Goal: Task Accomplishment & Management: Manage account settings

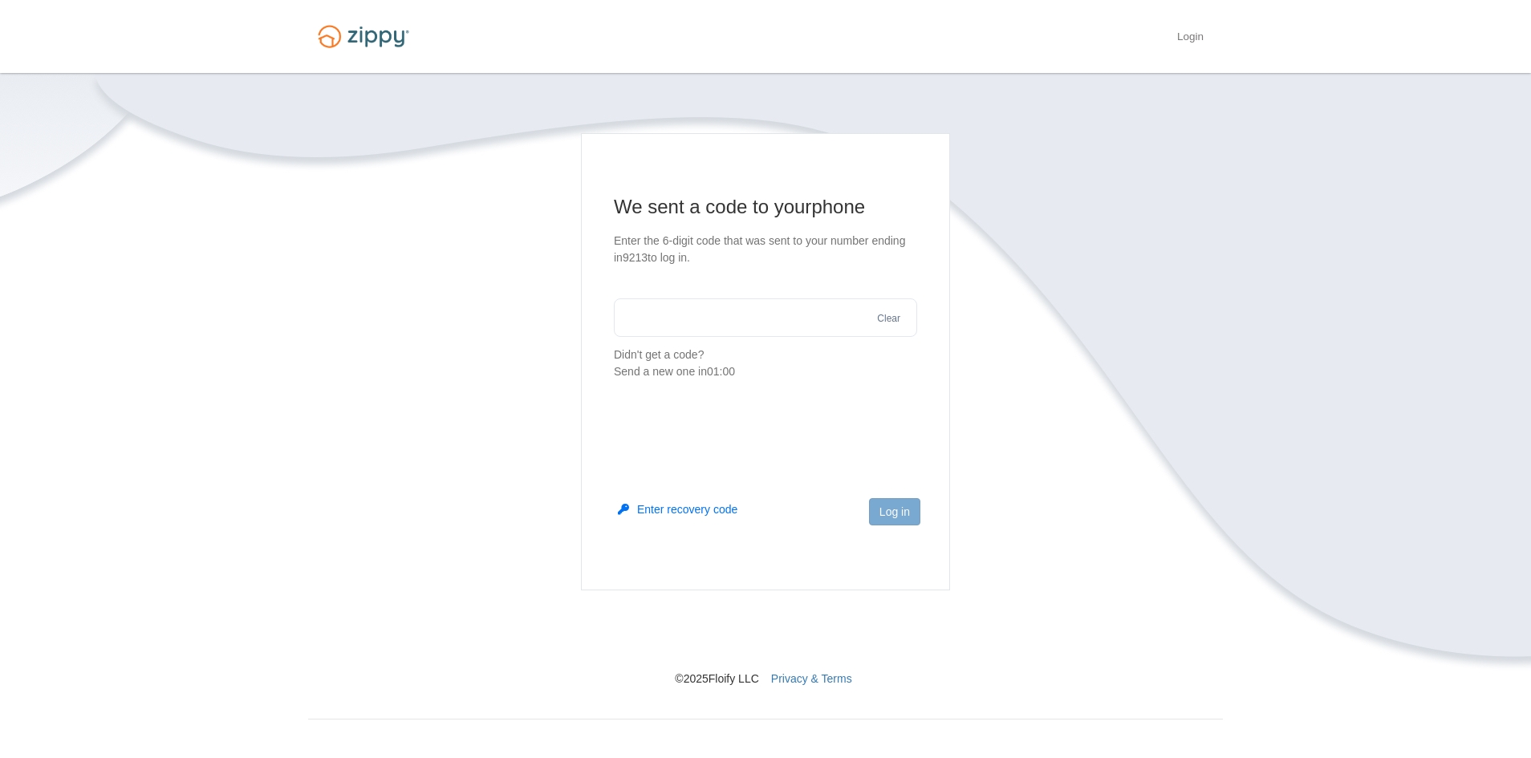
click at [778, 311] on input "text" at bounding box center [765, 318] width 303 height 39
click at [701, 315] on input "text" at bounding box center [765, 318] width 303 height 39
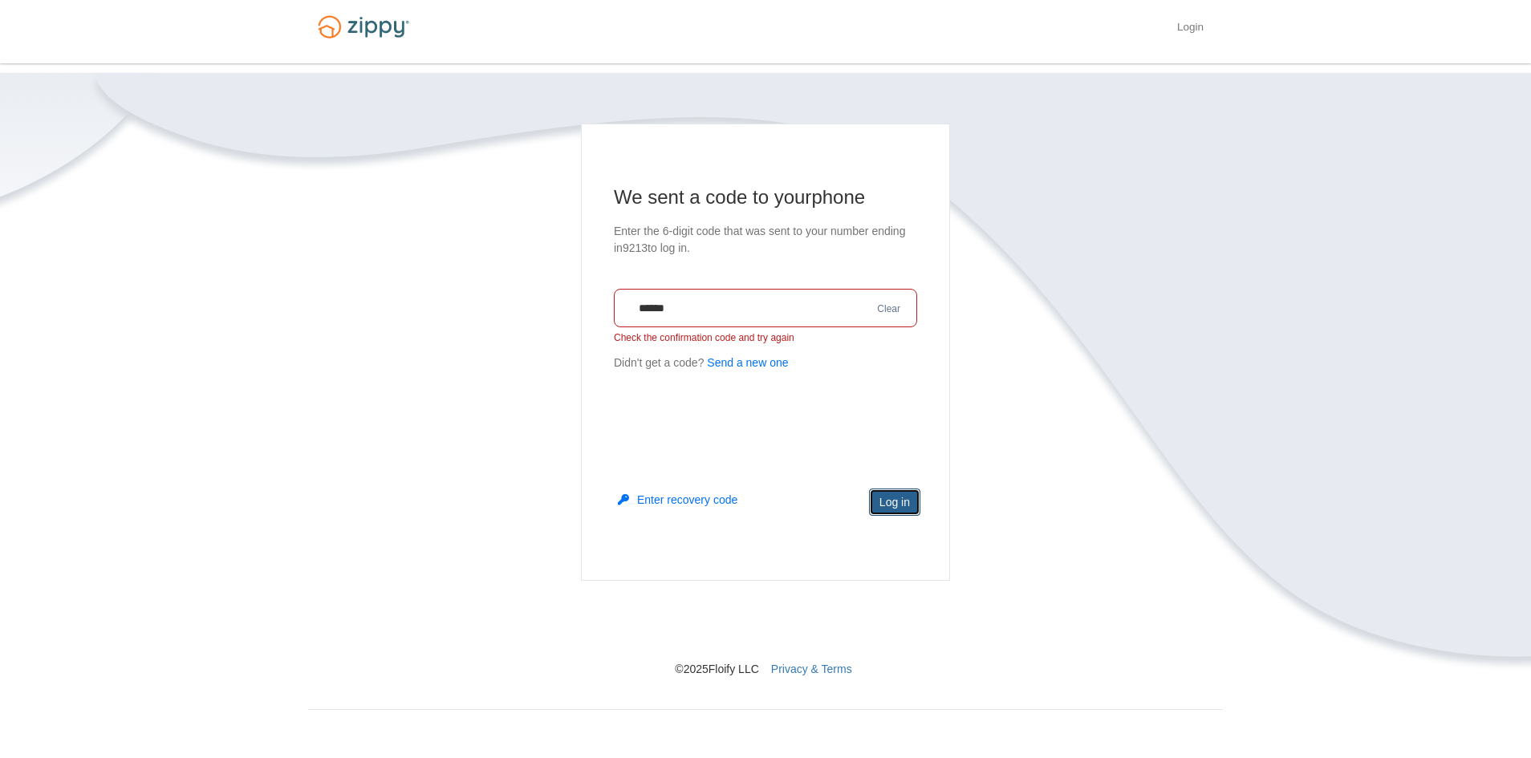
click at [892, 492] on button "Log in" at bounding box center [894, 502] width 51 height 27
click at [770, 360] on button "Send a new one" at bounding box center [747, 363] width 81 height 17
click at [776, 302] on input "******" at bounding box center [765, 308] width 303 height 39
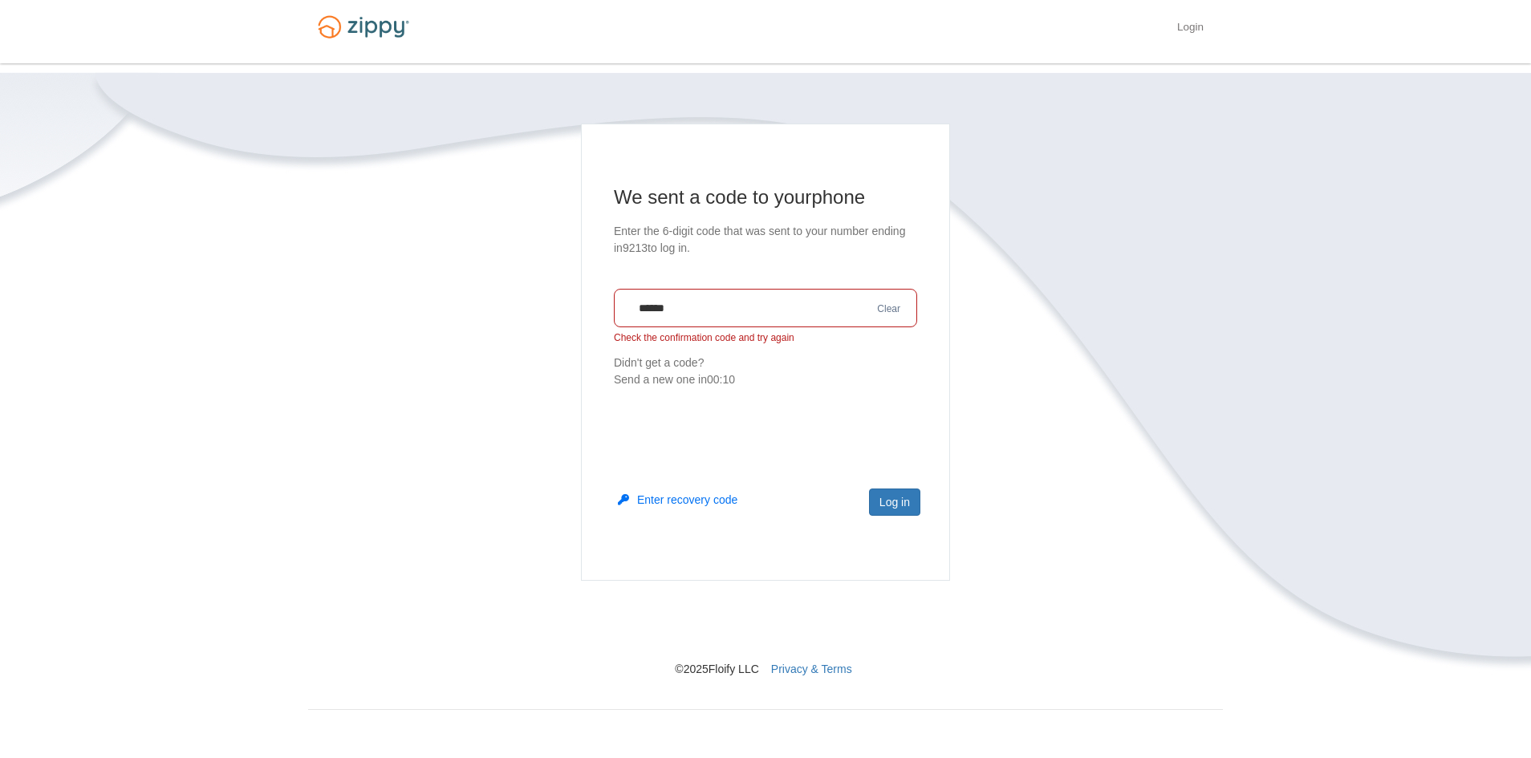
click at [654, 361] on p "Didn't get a code? Send a new one in 00:10" at bounding box center [765, 372] width 303 height 34
click at [707, 368] on p "Didn't get a code? Send a new one in 00:09" at bounding box center [765, 372] width 303 height 34
click at [709, 358] on p "Didn't get a code? Send a new one in 00:09" at bounding box center [765, 372] width 303 height 34
click at [751, 362] on button "Send a new one" at bounding box center [747, 363] width 81 height 17
click at [770, 333] on p "Check the confirmation code and try again" at bounding box center [765, 338] width 303 height 14
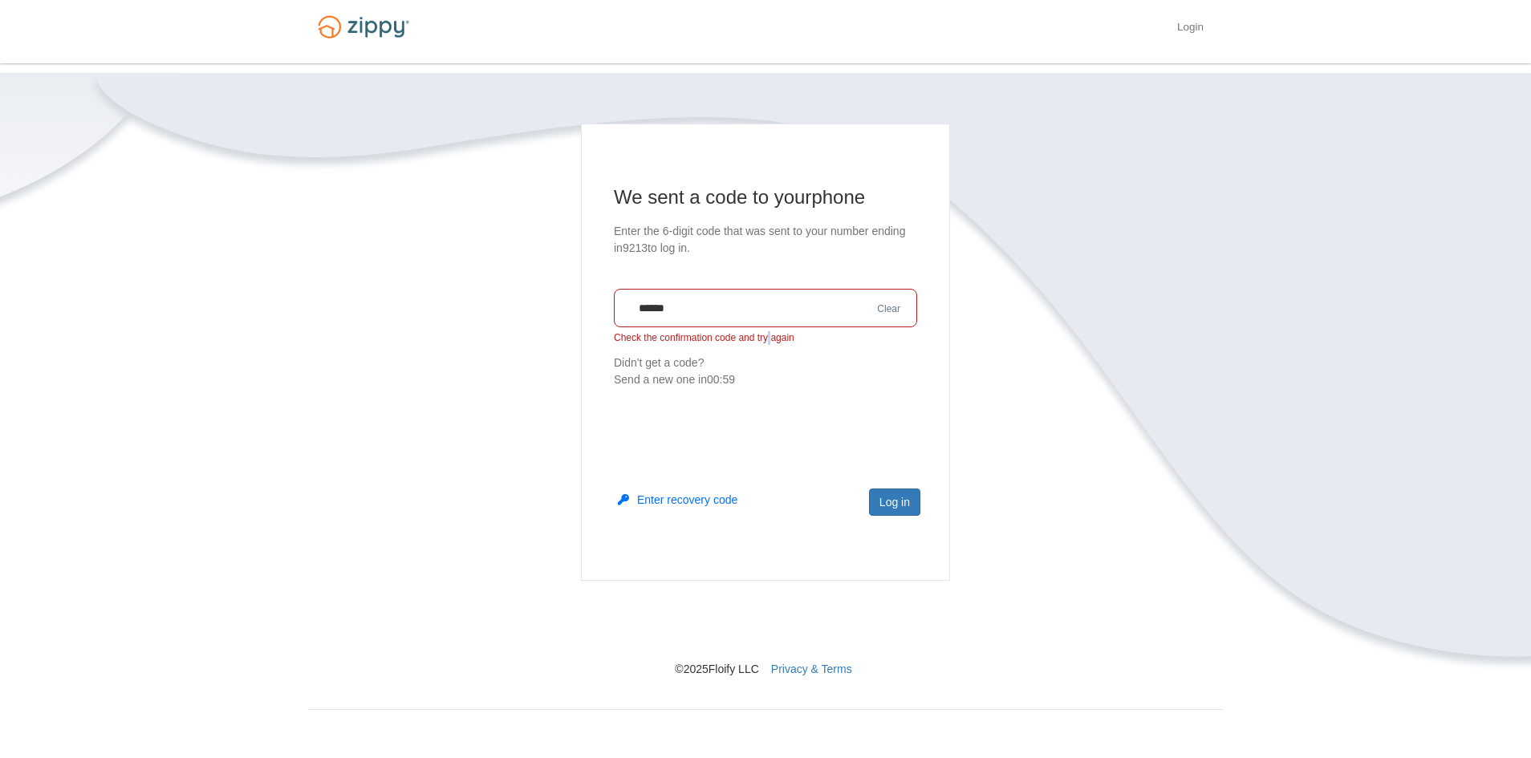
click at [770, 333] on p "Check the confirmation code and try again" at bounding box center [765, 338] width 303 height 14
click at [772, 333] on p "Check the confirmation code and try again" at bounding box center [765, 338] width 303 height 14
click at [778, 330] on div "****** Clear Check the confirmation code and try again" at bounding box center [765, 317] width 303 height 56
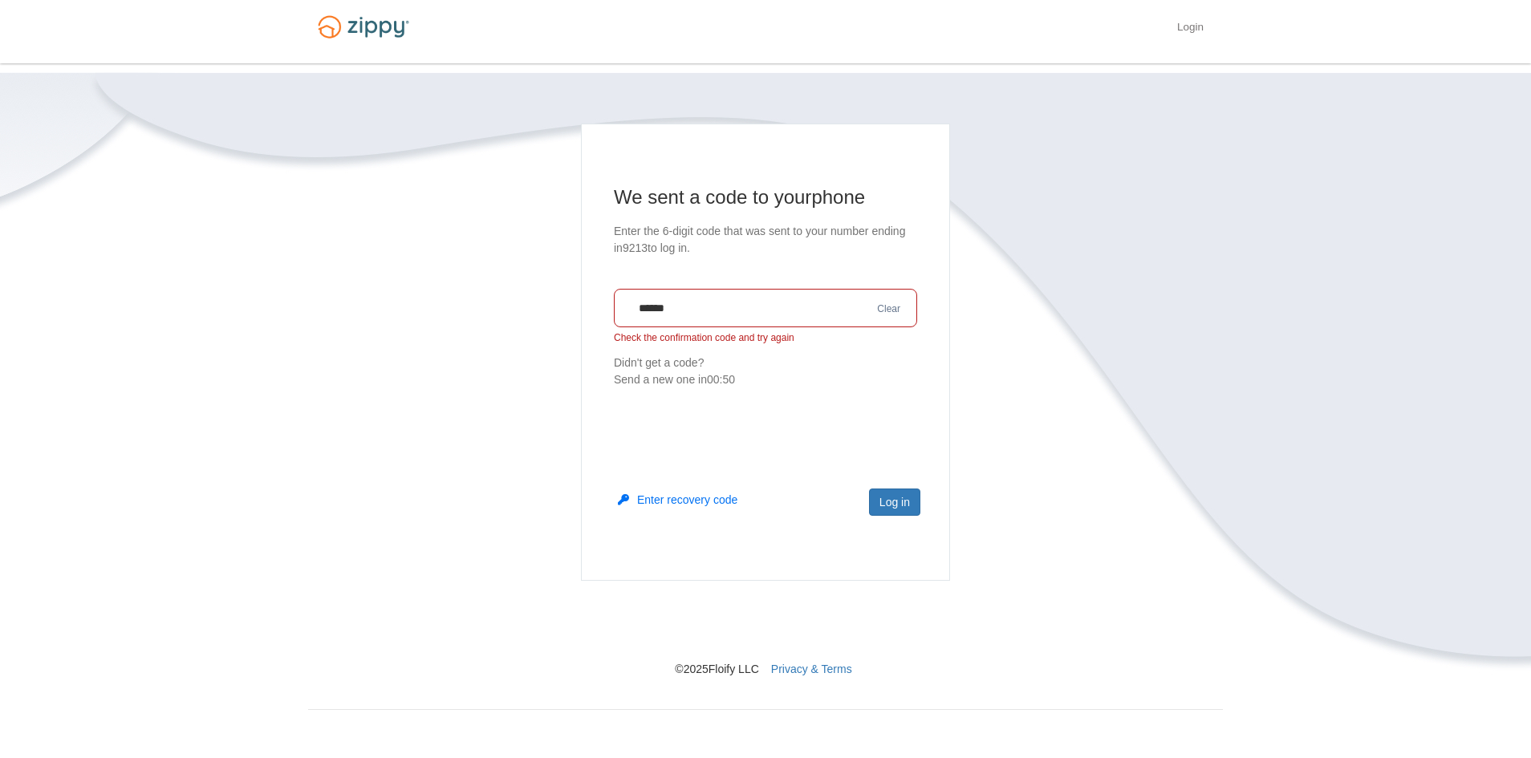
click at [790, 318] on input "******" at bounding box center [765, 308] width 303 height 39
type input "******"
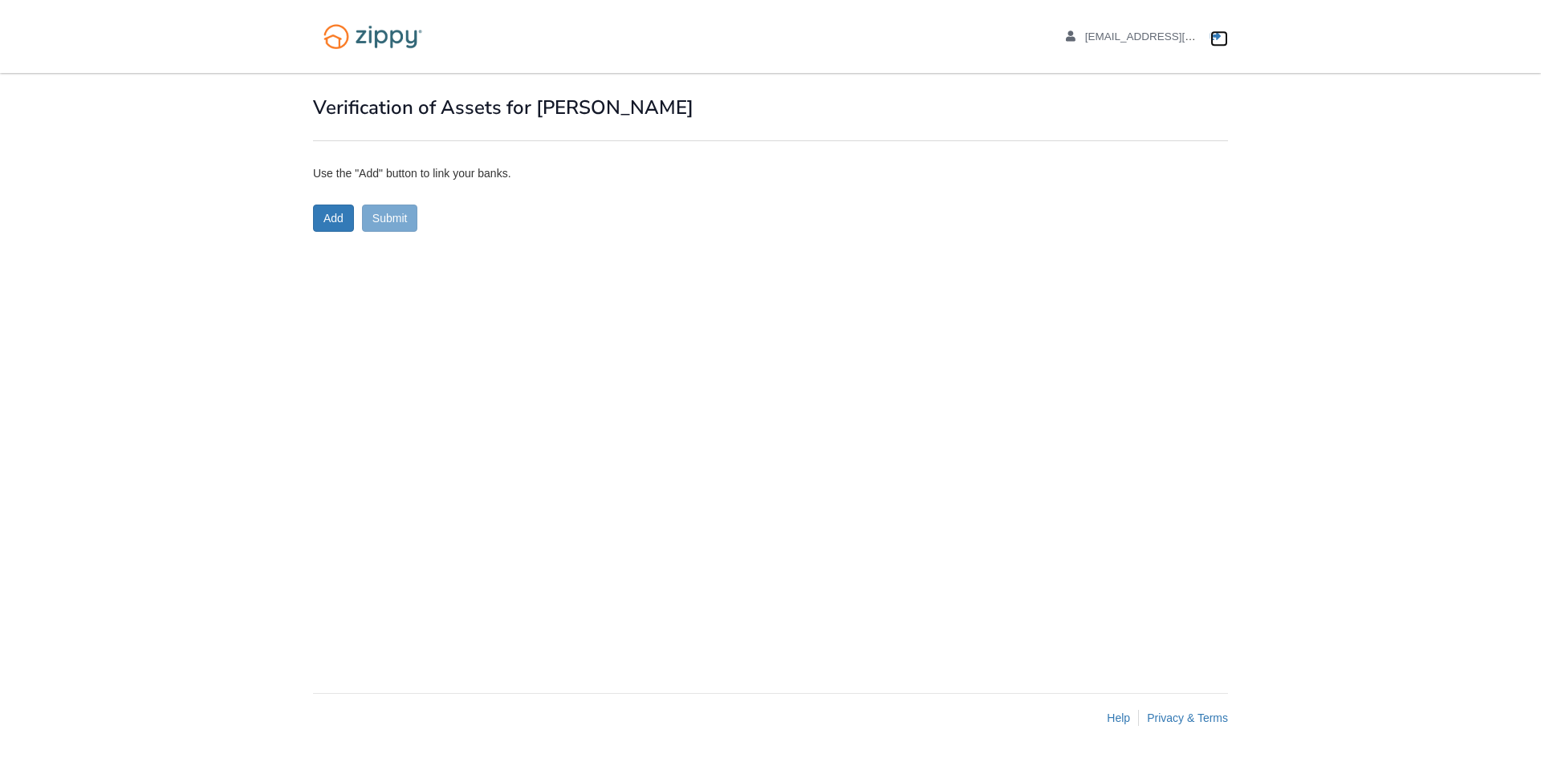
click at [1211, 45] on link "Logout" at bounding box center [1219, 38] width 18 height 16
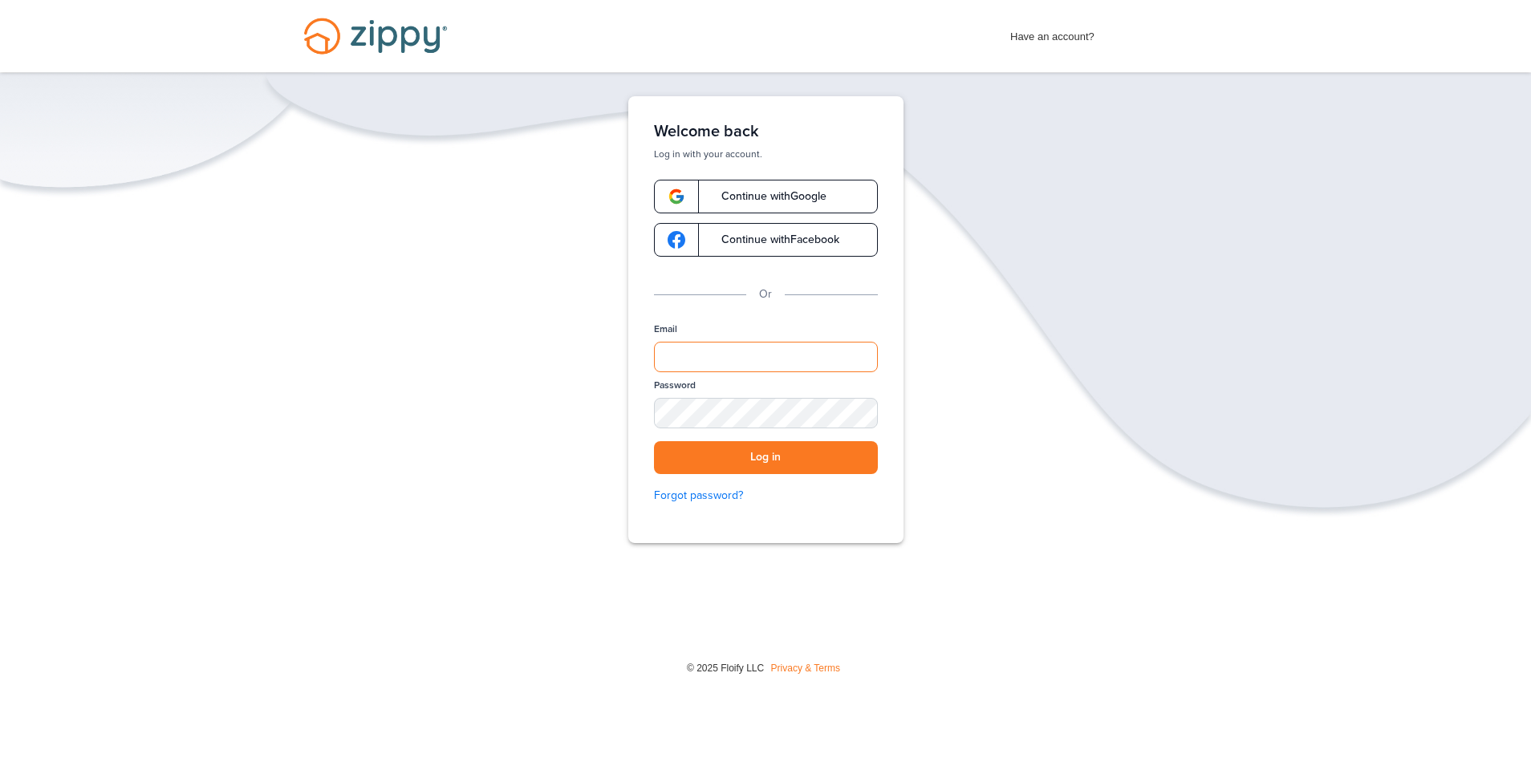
type input "**********"
click at [753, 479] on div "**********" at bounding box center [766, 420] width 224 height 195
click at [773, 465] on button "Log in" at bounding box center [766, 457] width 224 height 33
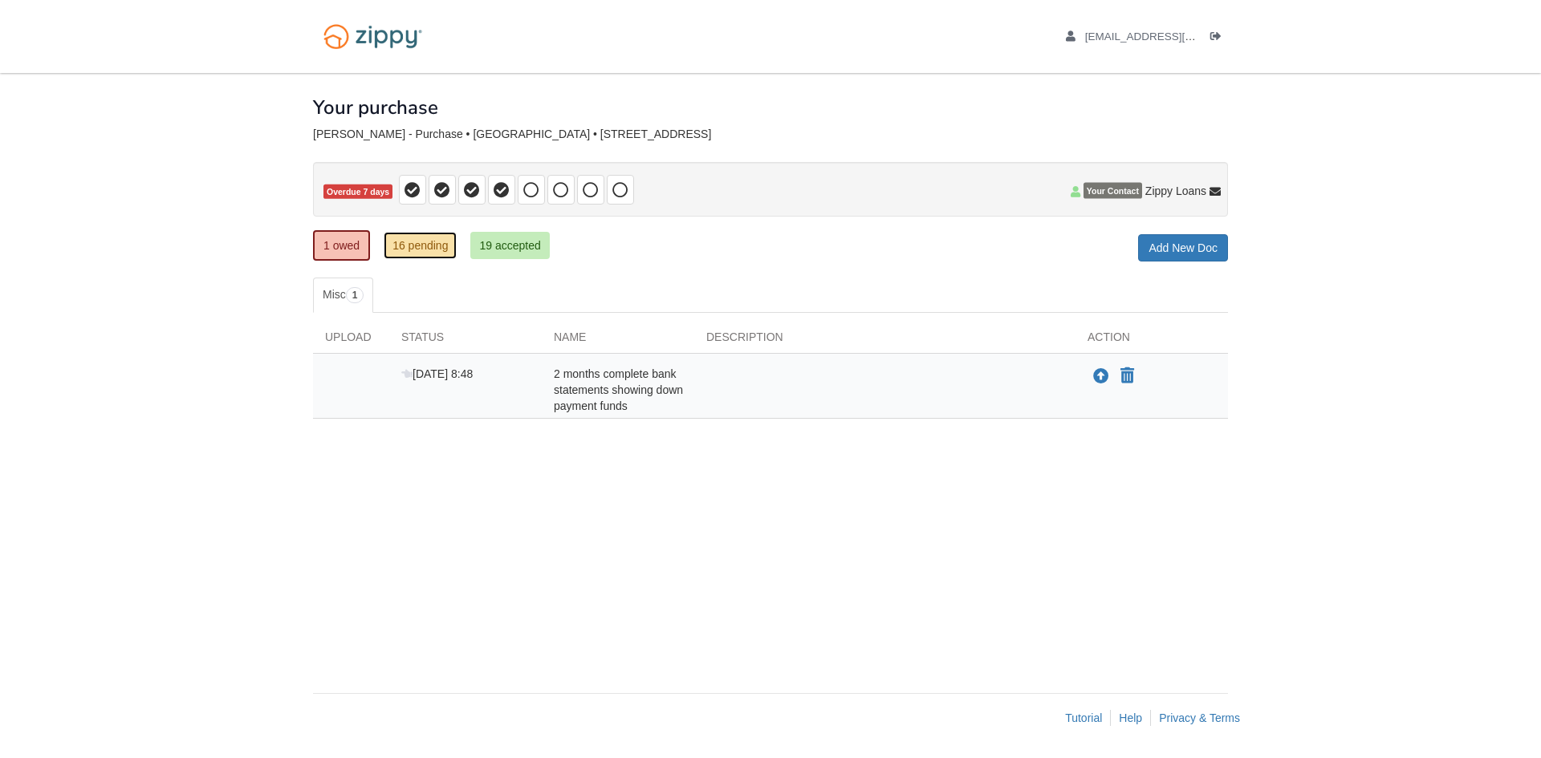
click at [442, 255] on link "16 pending" at bounding box center [420, 245] width 73 height 27
click at [439, 247] on link "16 pending" at bounding box center [420, 245] width 73 height 27
click at [438, 248] on link "16 pending" at bounding box center [420, 245] width 73 height 27
click at [514, 256] on link "19 accepted" at bounding box center [509, 245] width 79 height 27
click at [416, 250] on link "16 pending" at bounding box center [420, 245] width 73 height 27
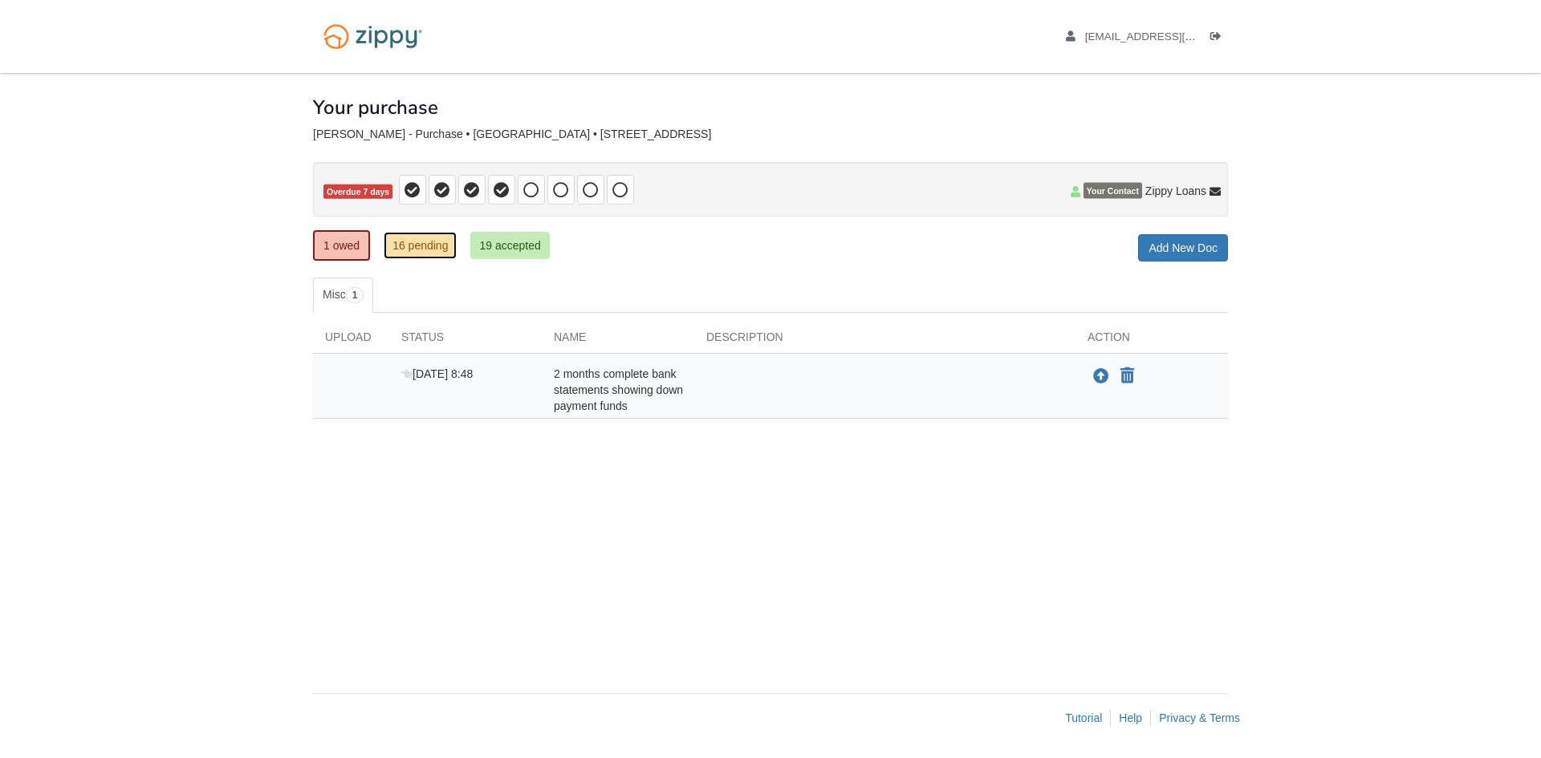
click at [419, 246] on link "16 pending" at bounding box center [420, 245] width 73 height 27
click at [420, 246] on link "16 pending" at bounding box center [420, 245] width 73 height 27
click at [416, 254] on link "16 pending" at bounding box center [420, 245] width 73 height 27
click at [523, 254] on link "19 accepted" at bounding box center [509, 245] width 79 height 27
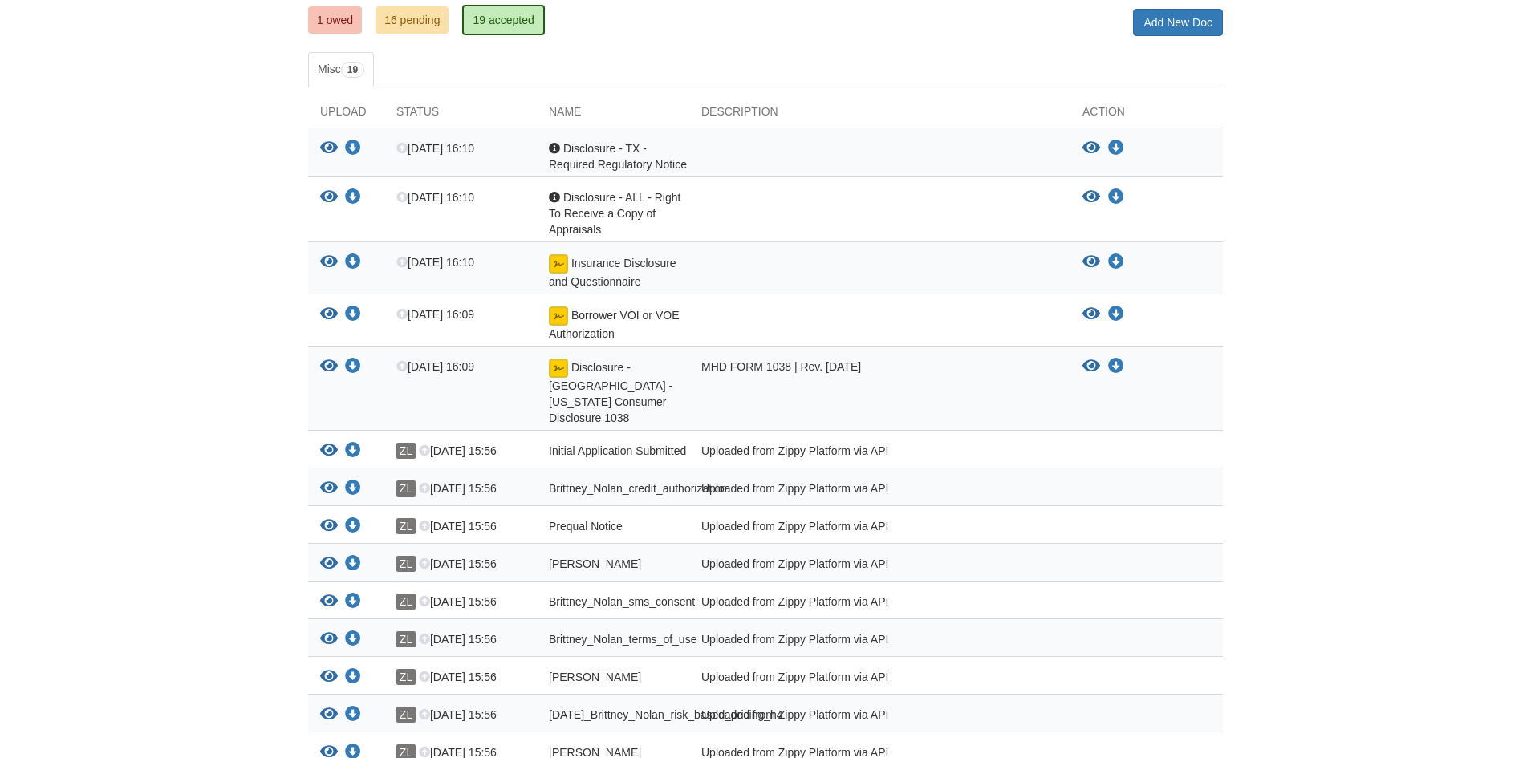
scroll to position [222, 0]
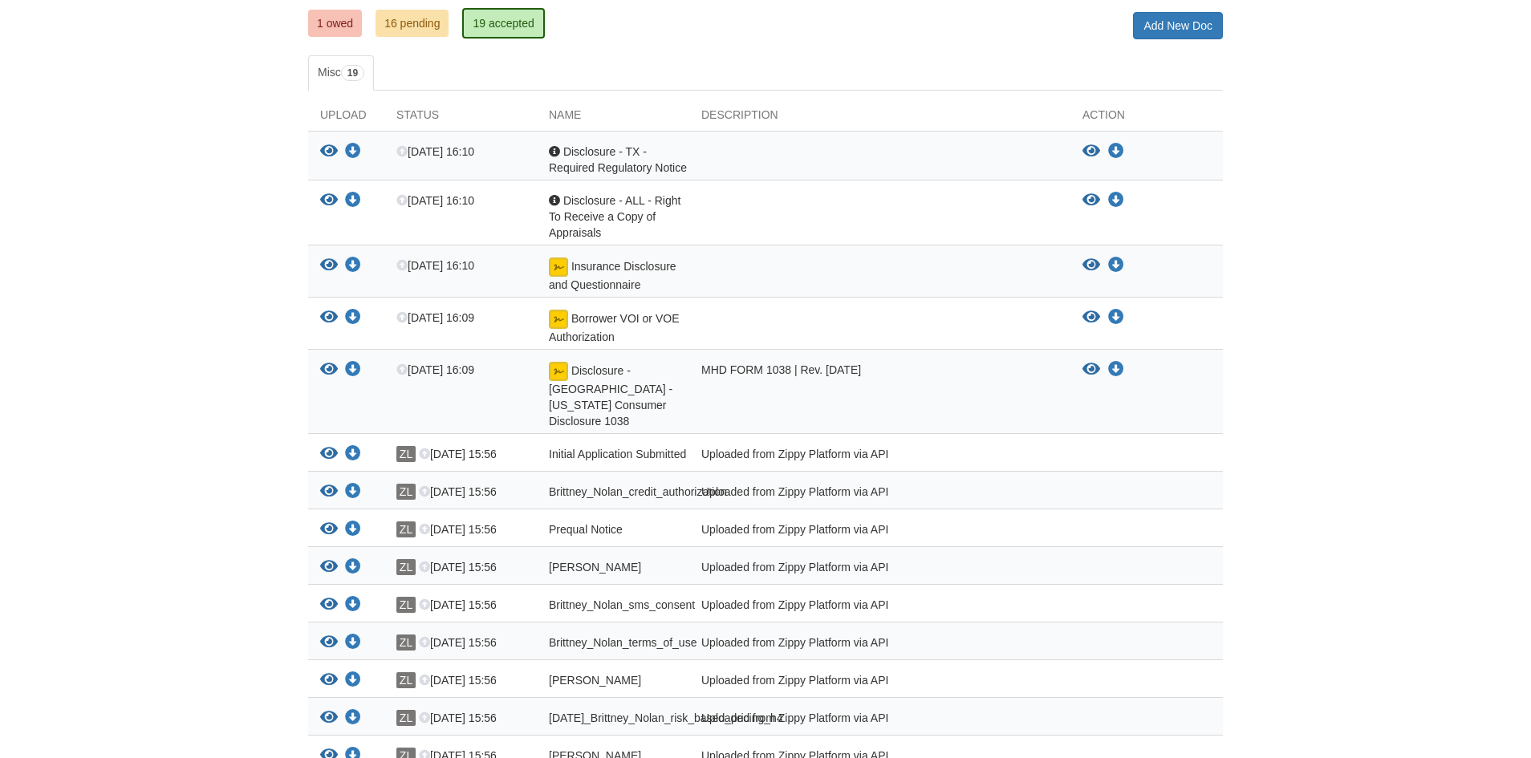
click at [430, 39] on ul "1 owed 16 pending 19 accepted" at bounding box center [432, 23] width 249 height 32
click at [424, 27] on link "16 pending" at bounding box center [412, 23] width 73 height 27
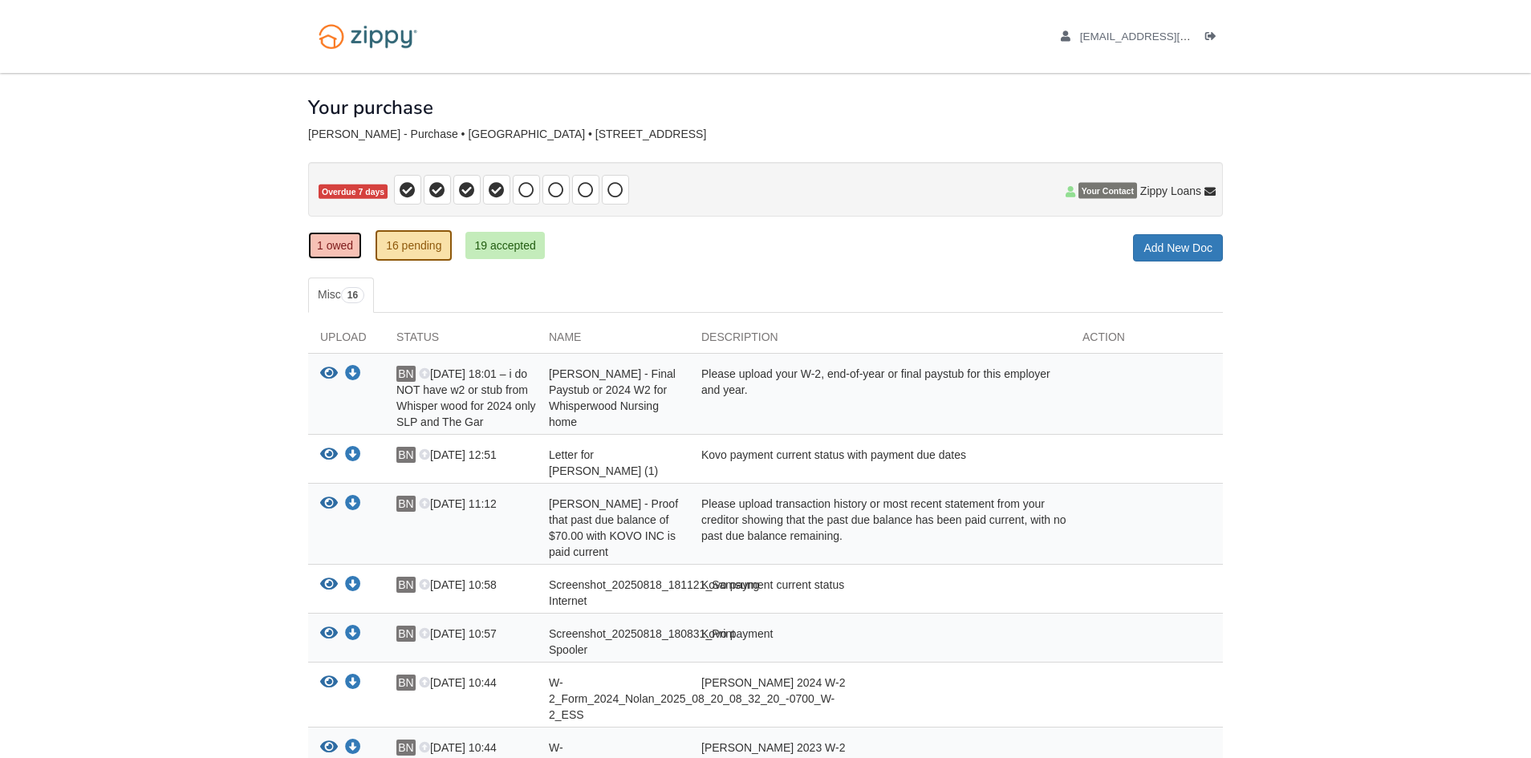
click at [351, 252] on link "1 owed" at bounding box center [335, 245] width 54 height 27
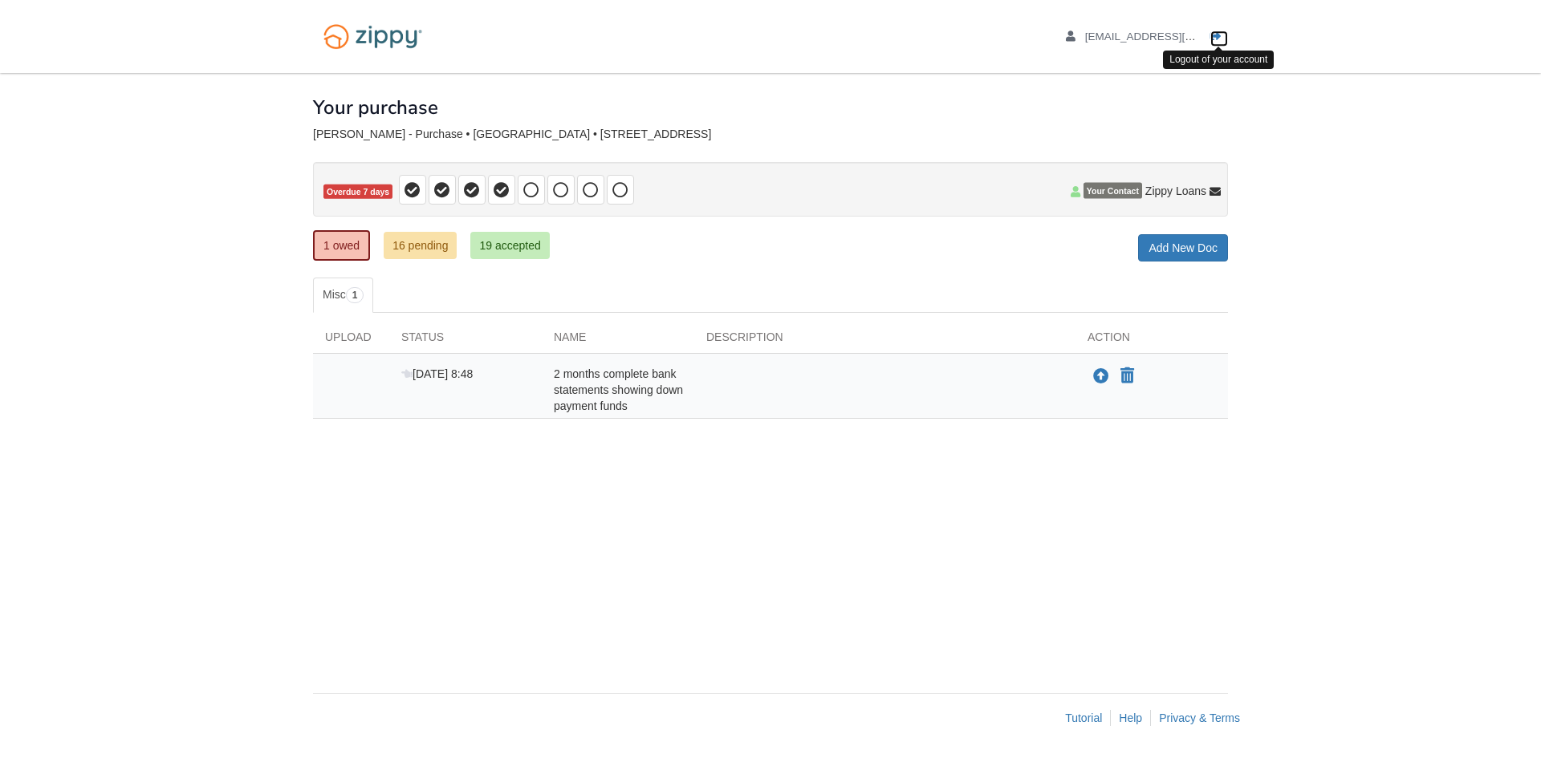
click at [1216, 36] on icon "Log out" at bounding box center [1215, 36] width 11 height 11
